Goal: Task Accomplishment & Management: Complete application form

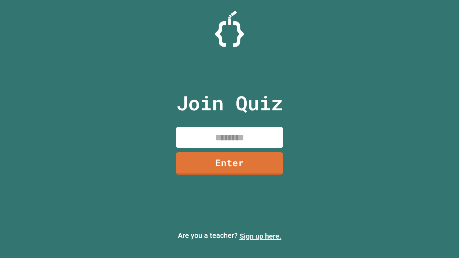
click at [260, 236] on link "Sign up here." at bounding box center [261, 236] width 42 height 9
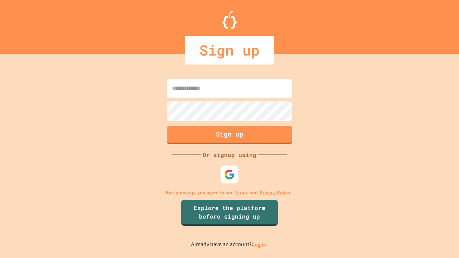
click at [260, 245] on link "Log in." at bounding box center [260, 245] width 16 height 8
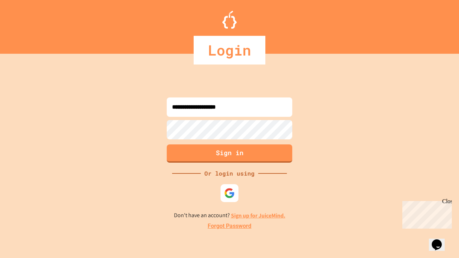
type input "**********"
